Goal: Task Accomplishment & Management: Use online tool/utility

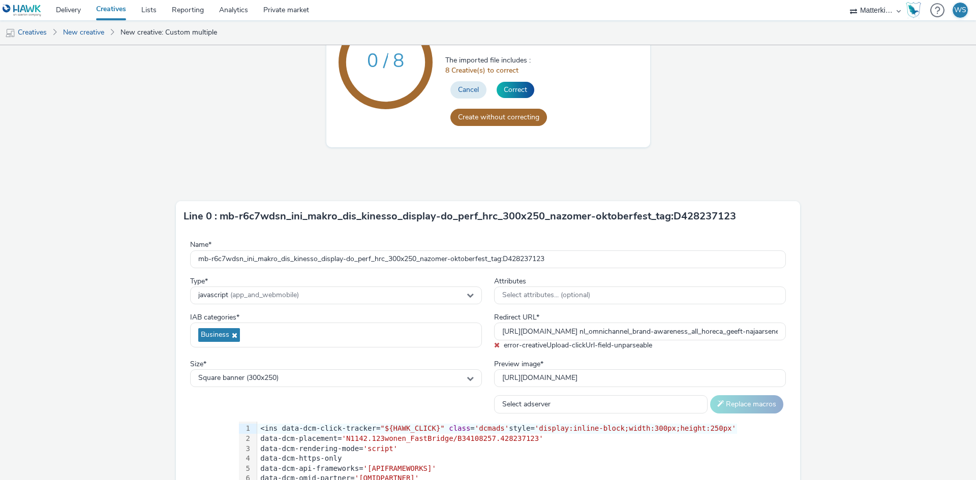
scroll to position [51, 0]
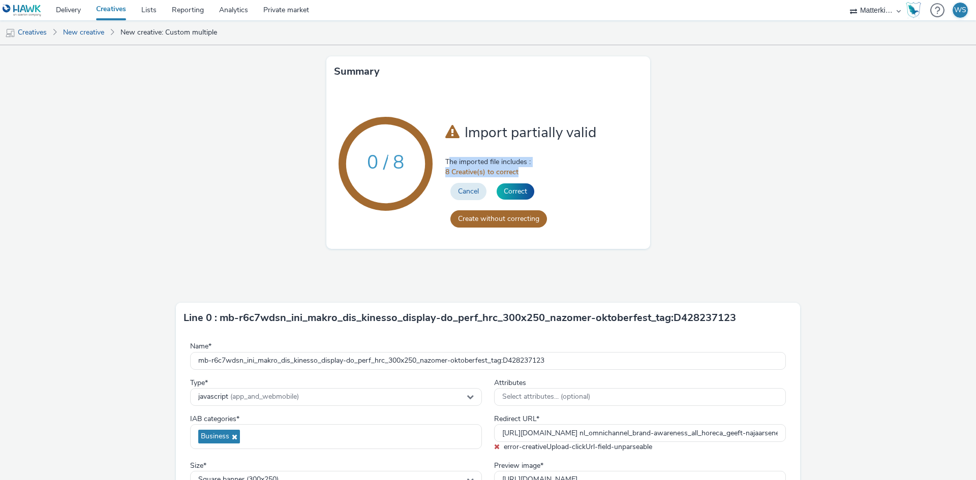
drag, startPoint x: 445, startPoint y: 160, endPoint x: 521, endPoint y: 172, distance: 76.7
click at [521, 172] on div "Import partially valid The imported file includes : 8 Creative(s) to correct Ca…" at bounding box center [543, 164] width 197 height 138
click at [577, 176] on span "8 Creative(s) to correct" at bounding box center [543, 172] width 197 height 10
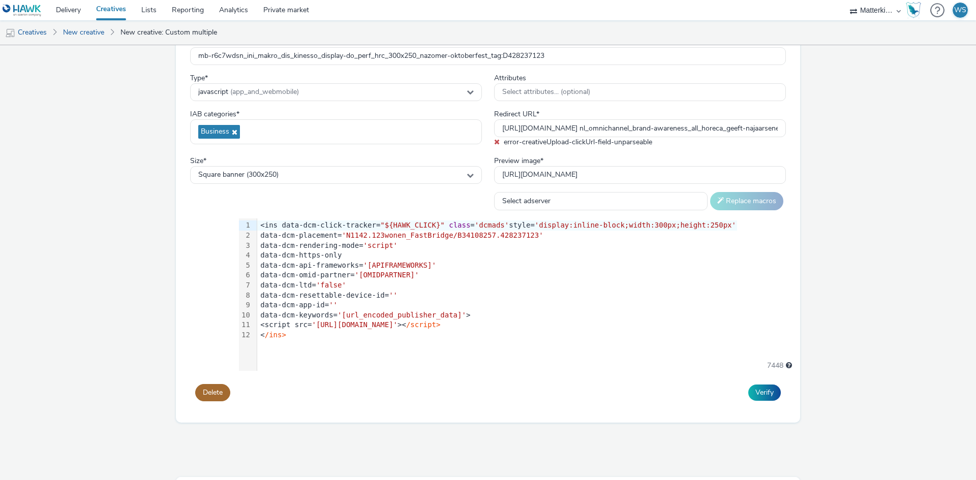
scroll to position [305, 0]
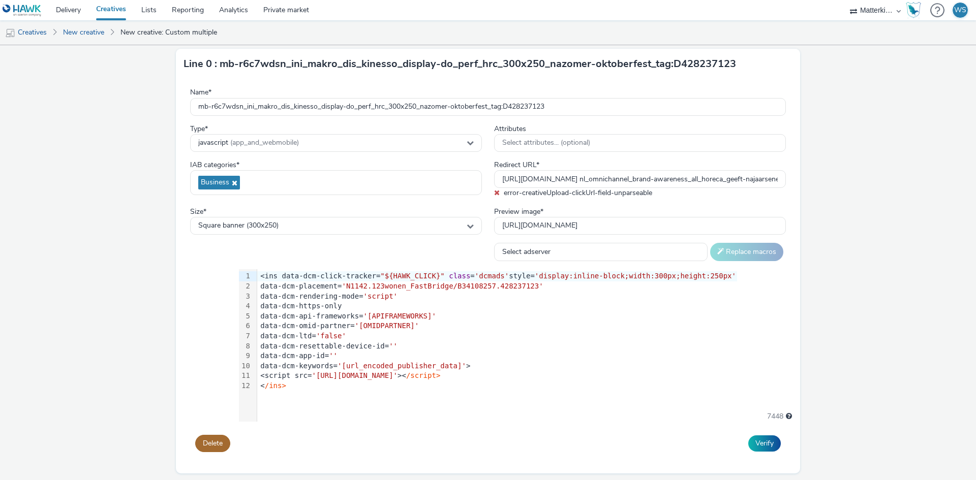
click at [400, 297] on div "data-dcm-https-only" at bounding box center [497, 306] width 480 height 10
click at [522, 176] on input "[URL][DOMAIN_NAME] nl_omnichannel_brand-awareness_all_horeca_geeft-najaarsenerg…" at bounding box center [640, 179] width 292 height 18
drag, startPoint x: 494, startPoint y: 179, endPoint x: 839, endPoint y: 177, distance: 345.2
click at [650, 177] on form "Line 0 : mb-r6c7wdsn_ini_makro_dis_kinesso_display-do_perf_hrc_300x250_nazomer-…" at bounding box center [488, 245] width 781 height 479
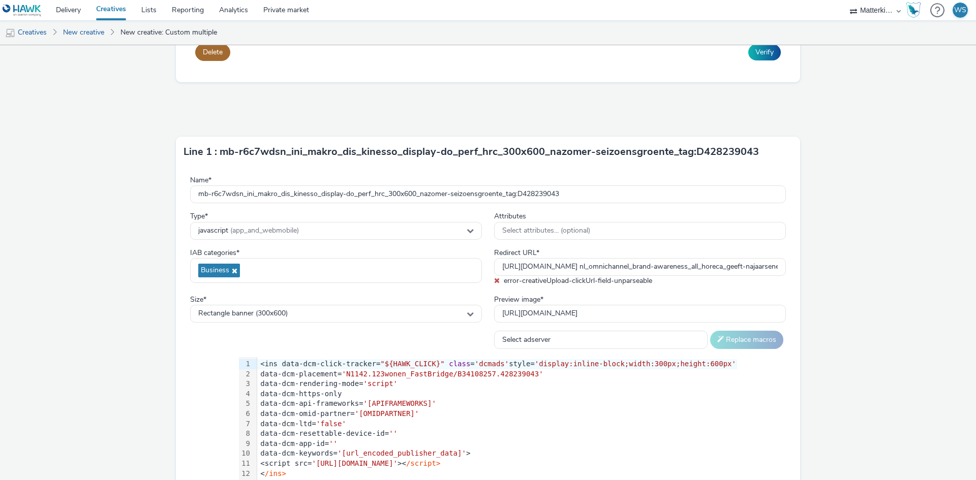
scroll to position [712, 0]
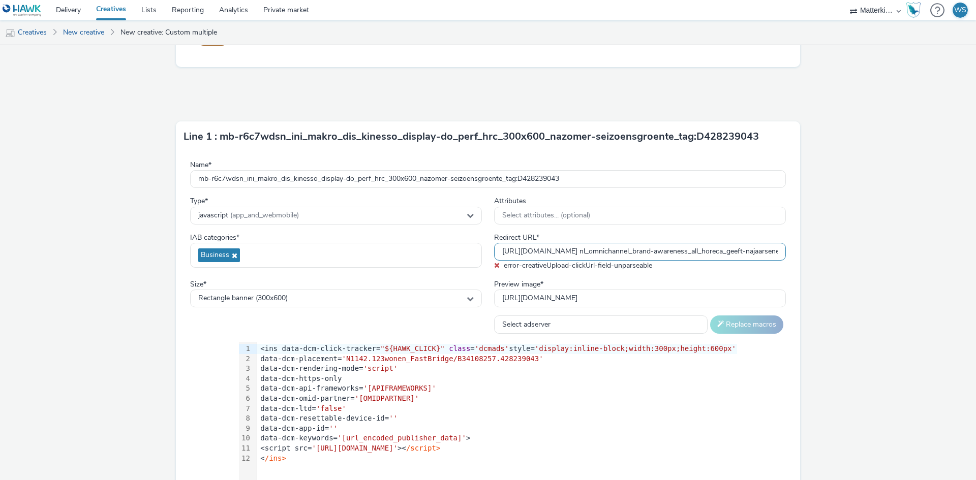
click at [531, 250] on input "[URL][DOMAIN_NAME] nl_omnichannel_brand-awareness_all_horeca_geeft-najaarsenerg…" at bounding box center [640, 252] width 292 height 18
click at [554, 253] on input "[URL][DOMAIN_NAME] nl_omnichannel_brand-awareness_all_horeca_geeft-najaarsenerg…" at bounding box center [640, 252] width 292 height 18
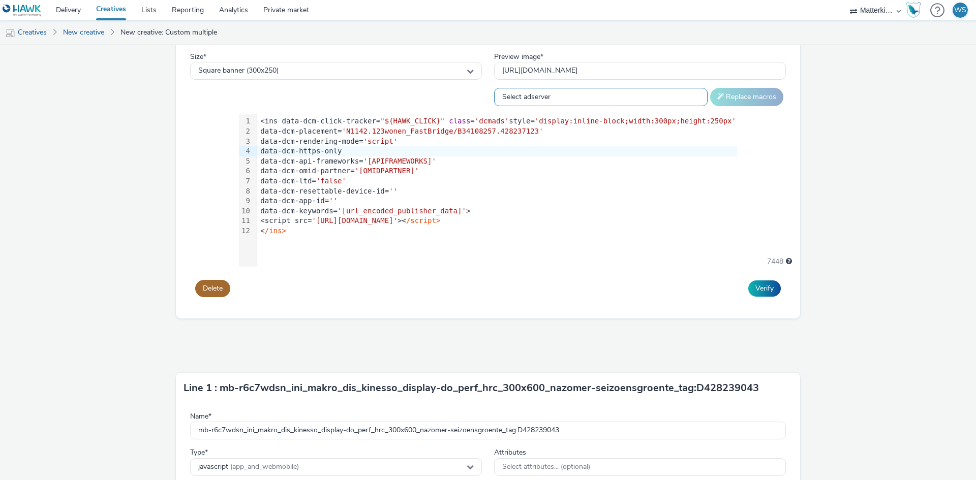
scroll to position [661, 0]
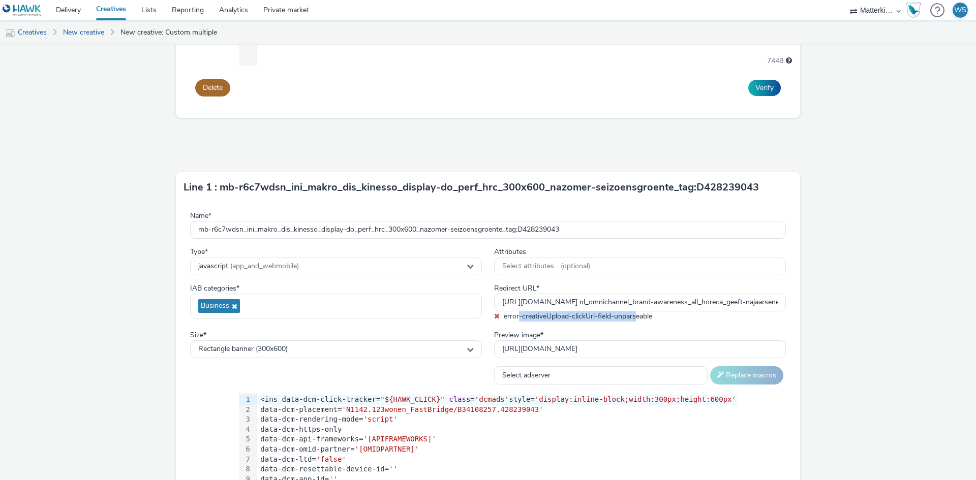
drag, startPoint x: 517, startPoint y: 319, endPoint x: 633, endPoint y: 318, distance: 116.4
click at [633, 297] on span "error-creativeUpload-clickUrl-field-unparseable" at bounding box center [578, 317] width 148 height 10
click at [647, 297] on span "error-creativeUpload-clickUrl-field-unparseable" at bounding box center [578, 317] width 148 height 10
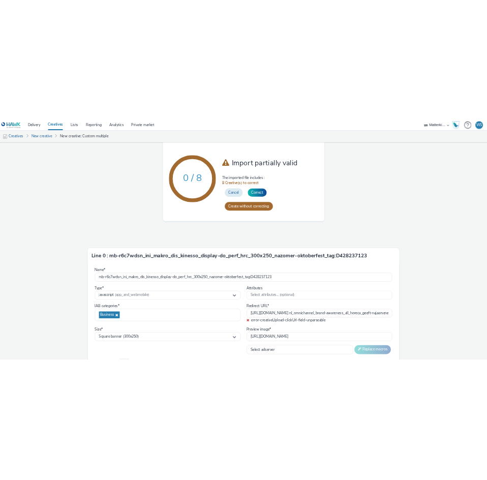
scroll to position [0, 0]
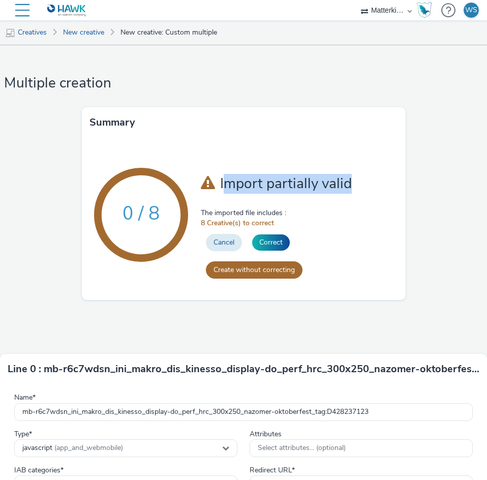
drag, startPoint x: 225, startPoint y: 184, endPoint x: 373, endPoint y: 184, distance: 148.5
click at [373, 184] on h1 "Import partially valid" at bounding box center [299, 183] width 197 height 19
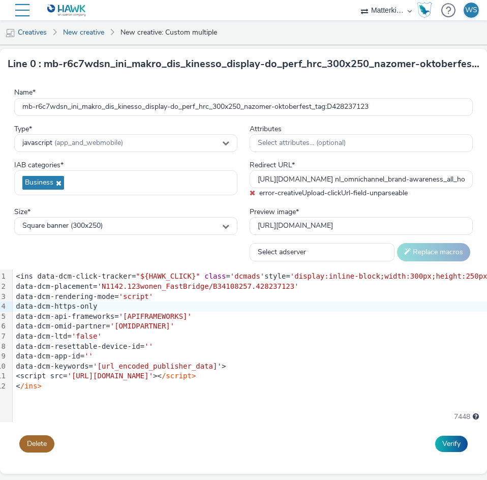
scroll to position [356, 0]
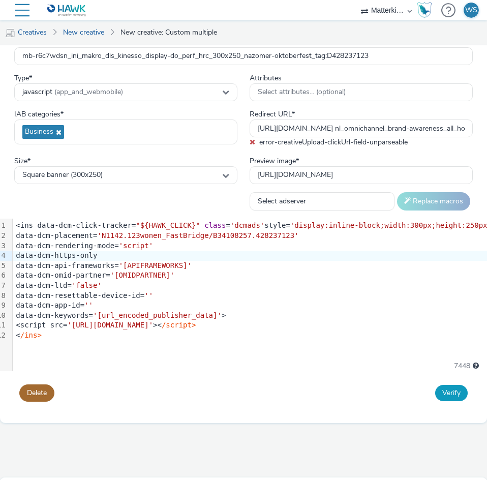
click at [435, 297] on button "Verify" at bounding box center [451, 393] width 33 height 16
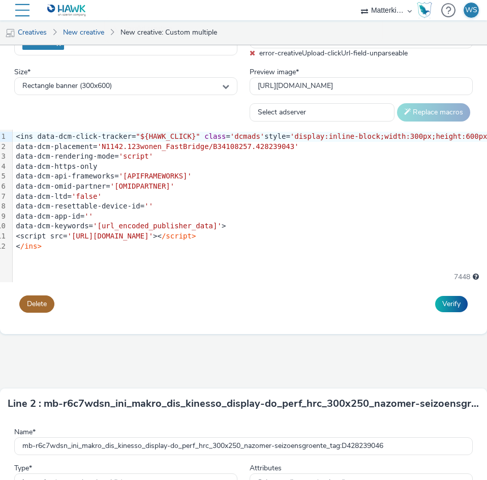
scroll to position [966, 0]
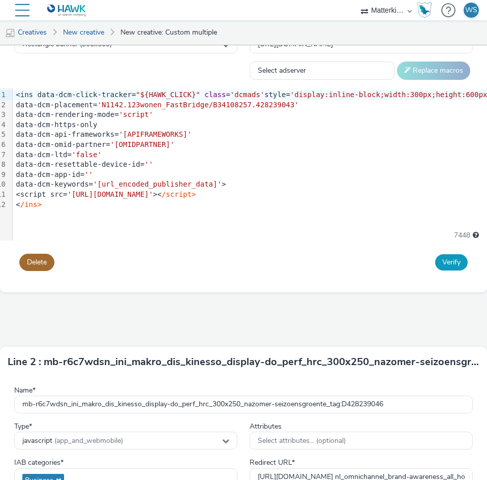
click at [442, 262] on button "Verify" at bounding box center [451, 262] width 33 height 16
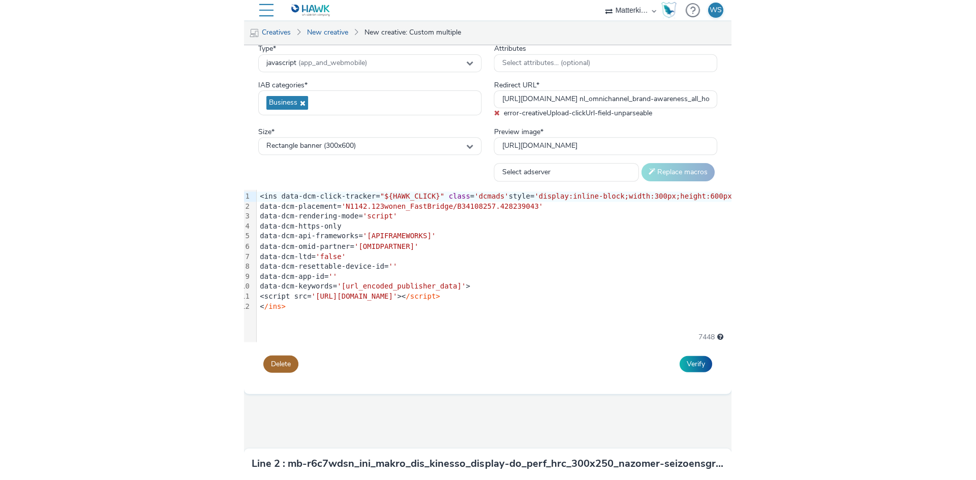
scroll to position [813, 0]
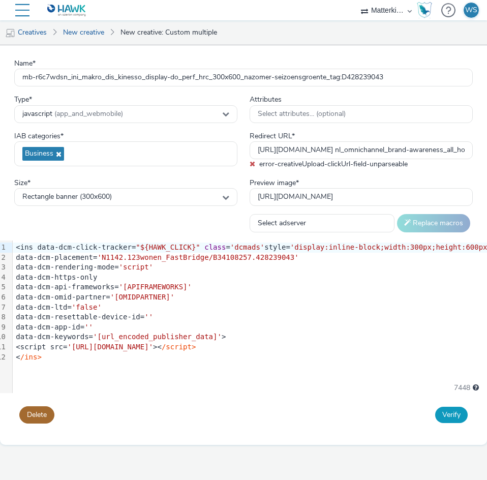
click at [441, 297] on button "Verify" at bounding box center [451, 415] width 33 height 16
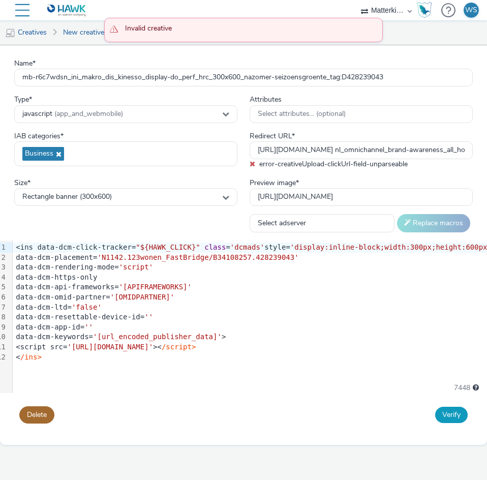
click at [441, 297] on button "Verify" at bounding box center [451, 415] width 33 height 16
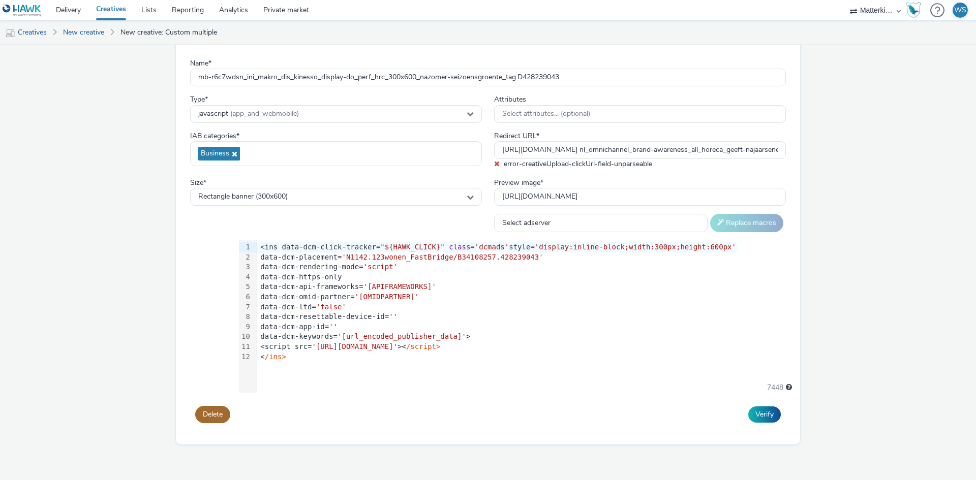
scroll to position [864, 0]
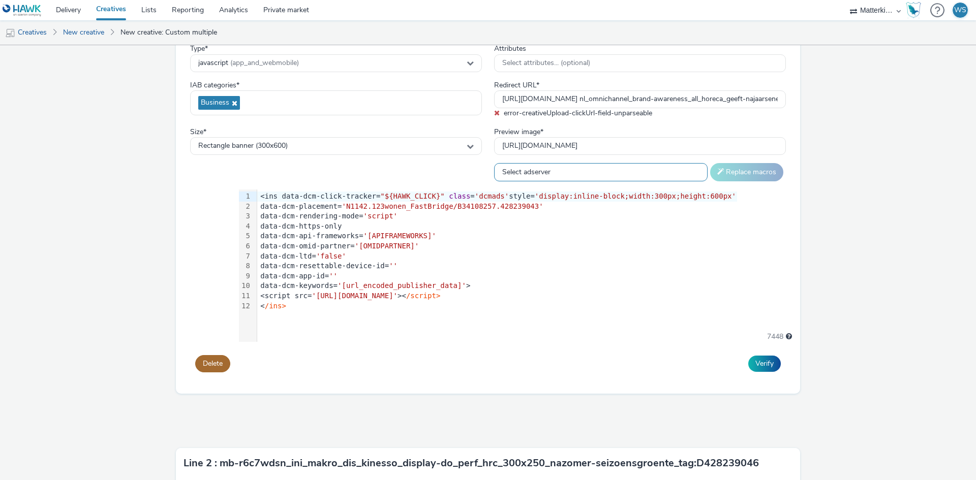
click at [530, 171] on select "Select adserver Sizmek DCM Adform Sting" at bounding box center [601, 172] width 214 height 18
select select "dcm"
click at [494, 163] on select "Select adserver Sizmek DCM Adform Sting" at bounding box center [601, 172] width 214 height 18
click at [650, 297] on button "Verify" at bounding box center [764, 364] width 33 height 16
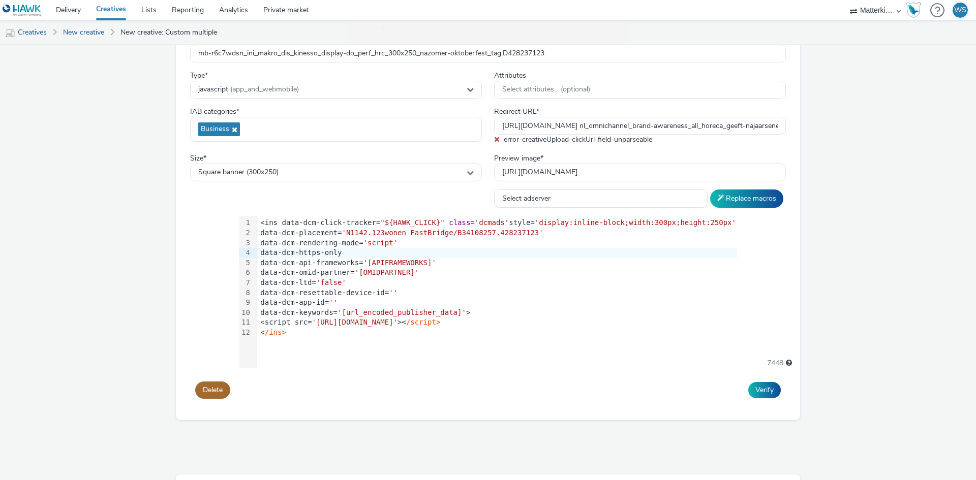
scroll to position [356, 0]
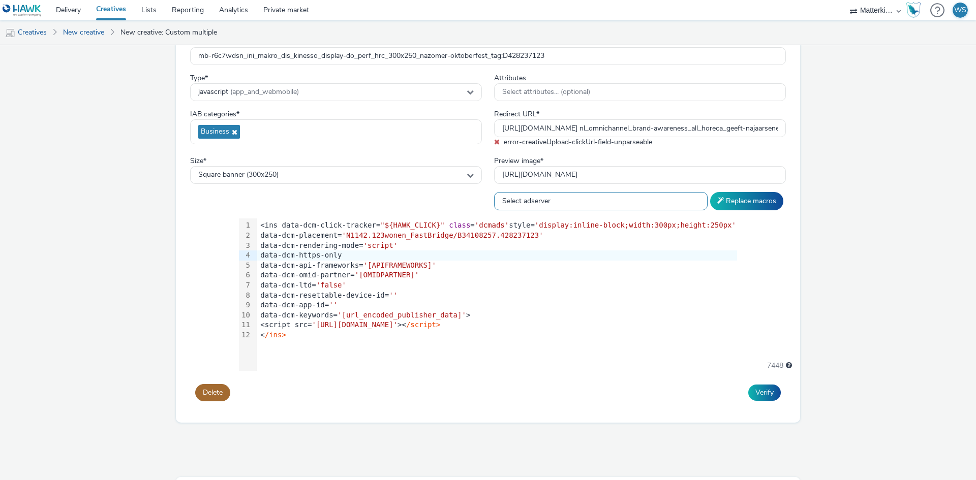
click at [541, 210] on select "Select adserver Sizmek DCM Adform Sting" at bounding box center [601, 201] width 214 height 18
select select "dcm"
click at [494, 192] on select "Select adserver Sizmek DCM Adform Sting" at bounding box center [601, 201] width 214 height 18
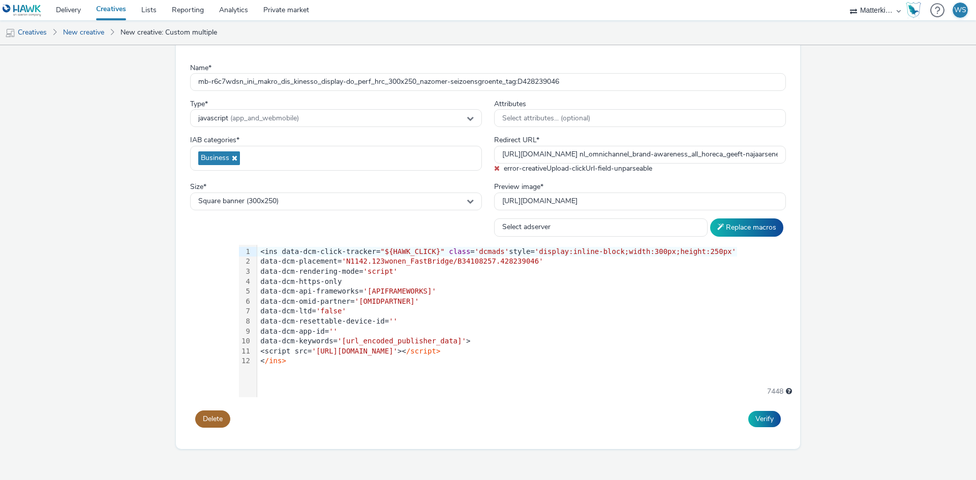
scroll to position [1322, 0]
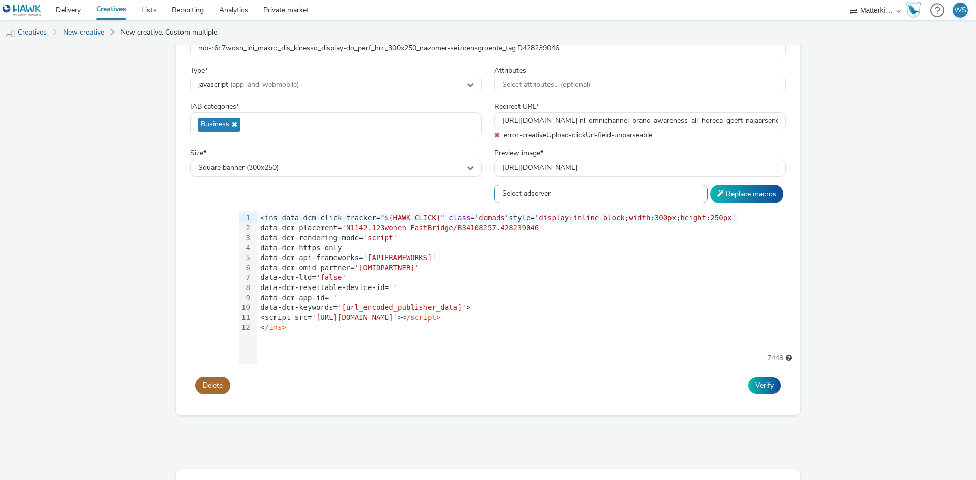
click at [557, 189] on select "Select adserver Sizmek DCM Adform Sting" at bounding box center [601, 194] width 214 height 18
select select "dcm"
click at [494, 185] on select "Select adserver Sizmek DCM Adform Sting" at bounding box center [601, 194] width 214 height 18
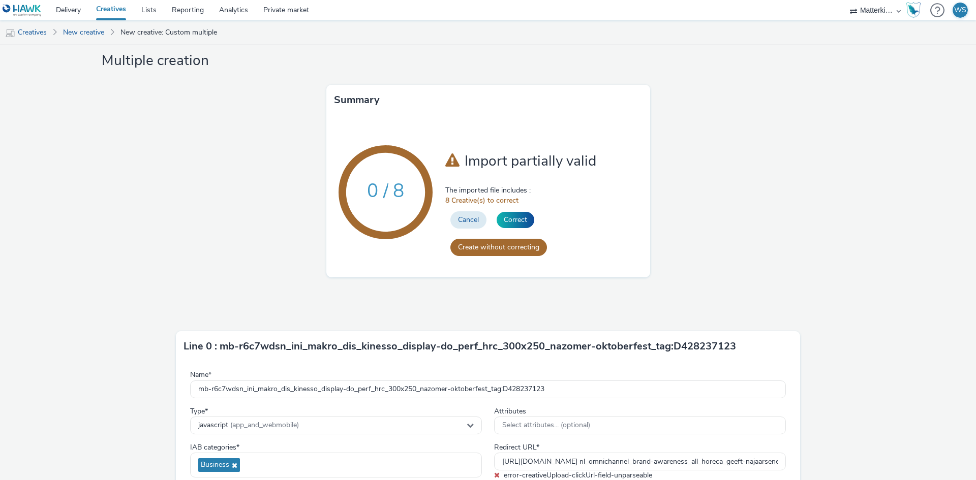
scroll to position [0, 0]
